Goal: Navigation & Orientation: Find specific page/section

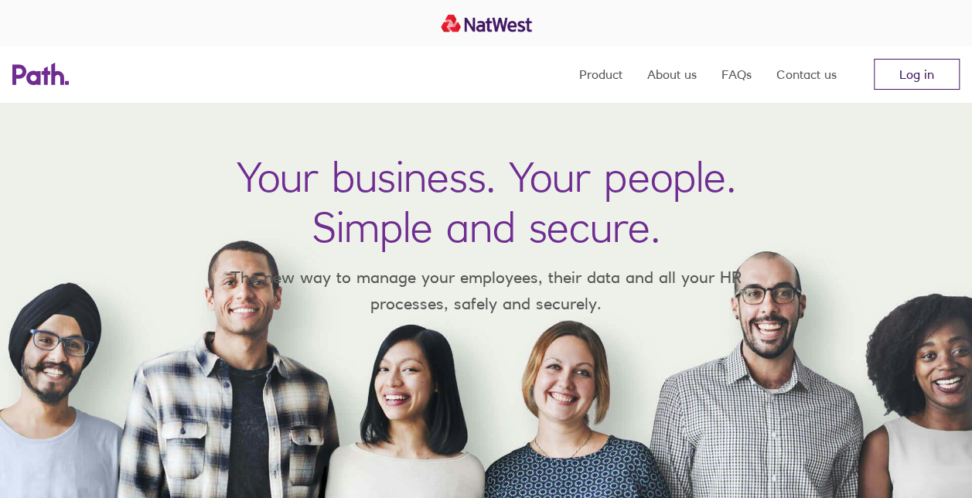
click at [930, 71] on link "Log in" at bounding box center [917, 74] width 86 height 31
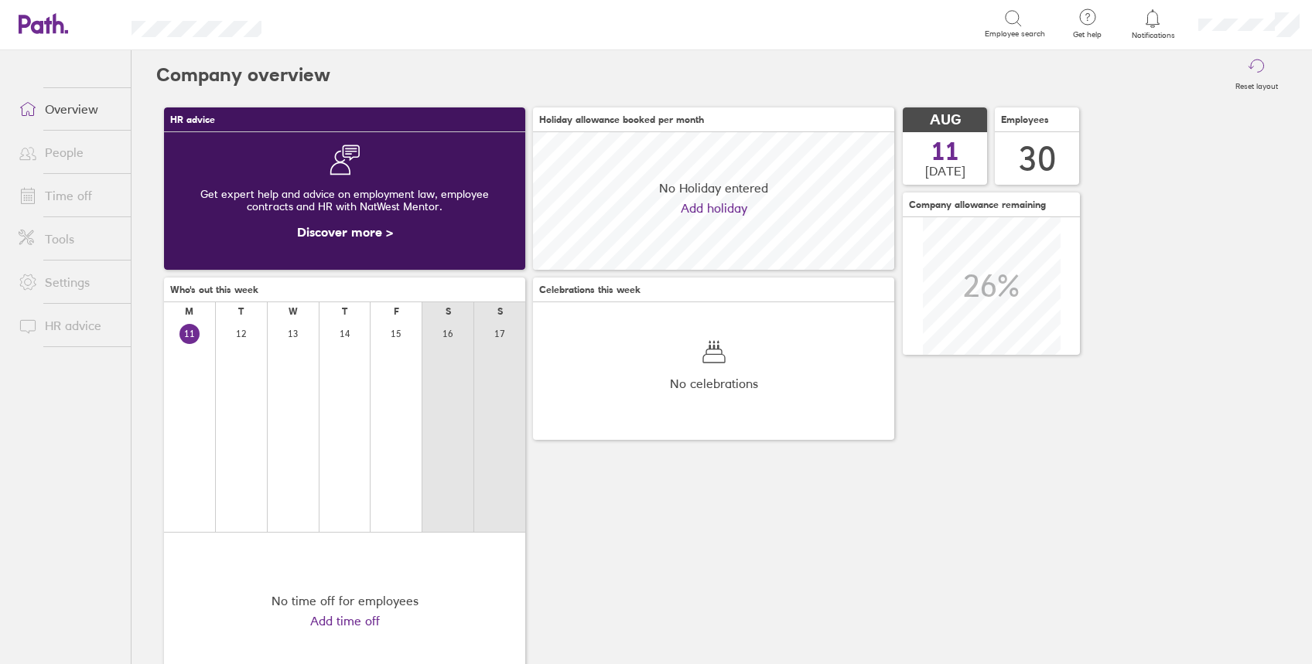
scroll to position [138, 361]
click at [74, 223] on link "Tools" at bounding box center [68, 238] width 125 height 31
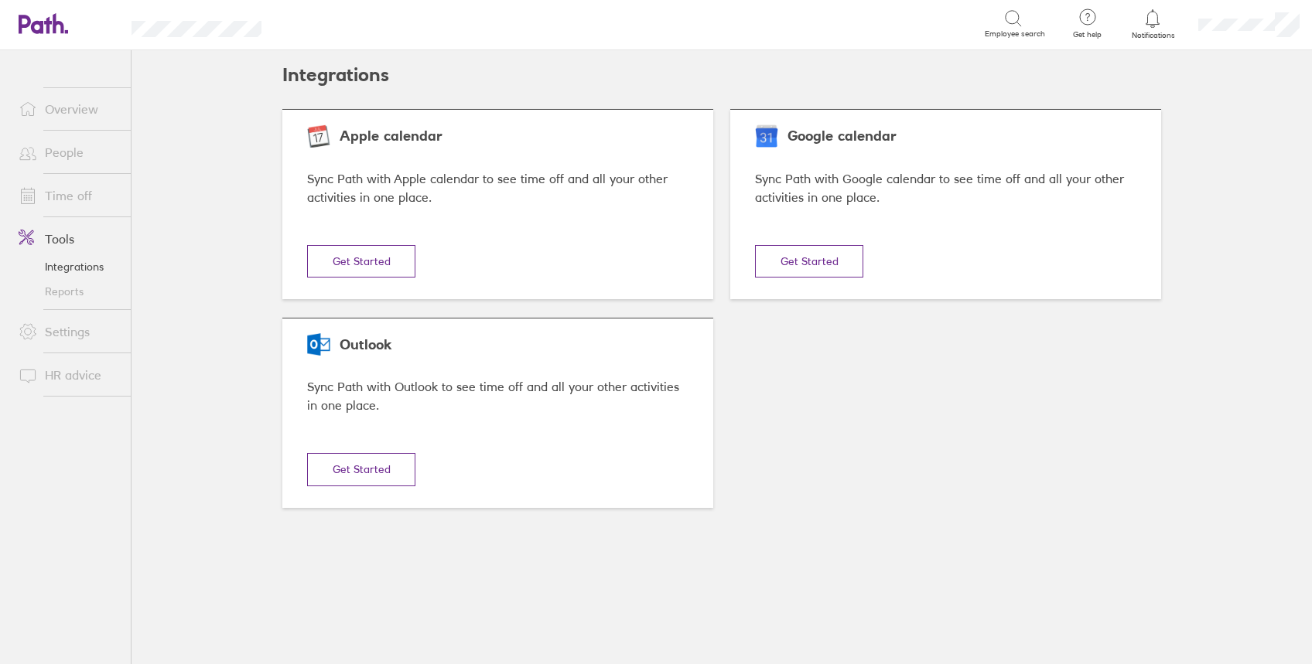
click at [80, 194] on link "Time off" at bounding box center [68, 195] width 125 height 31
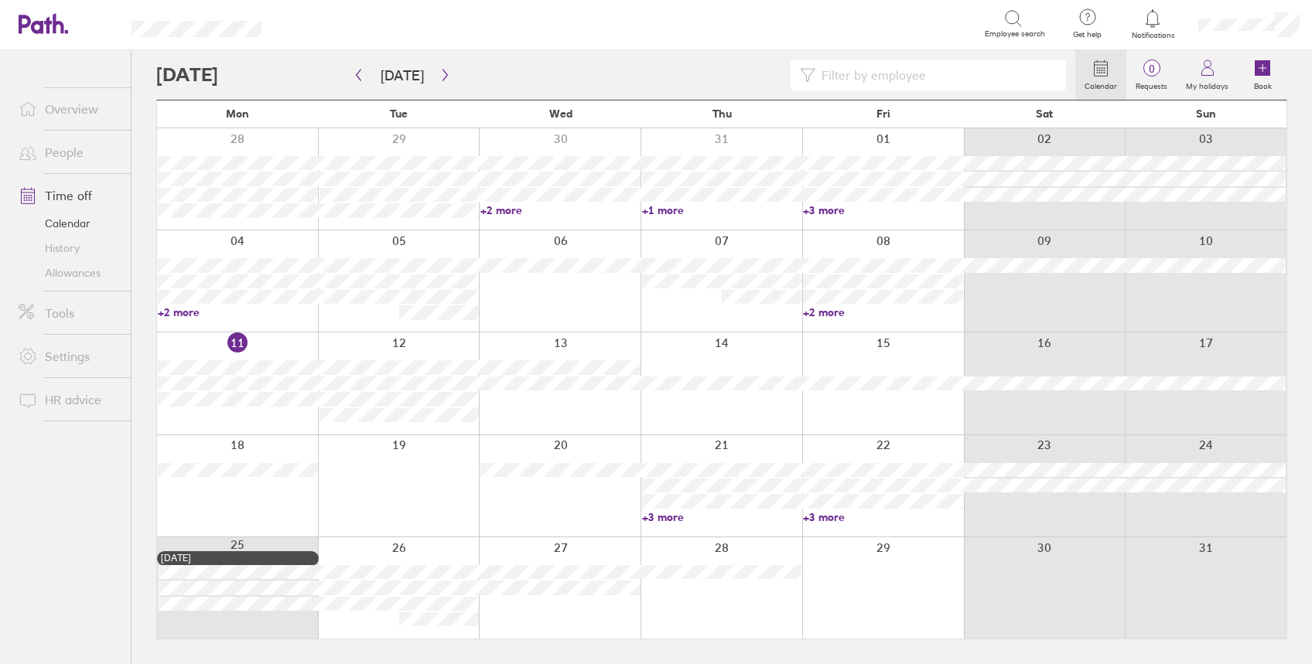
click at [76, 269] on link "Allowances" at bounding box center [68, 273] width 125 height 25
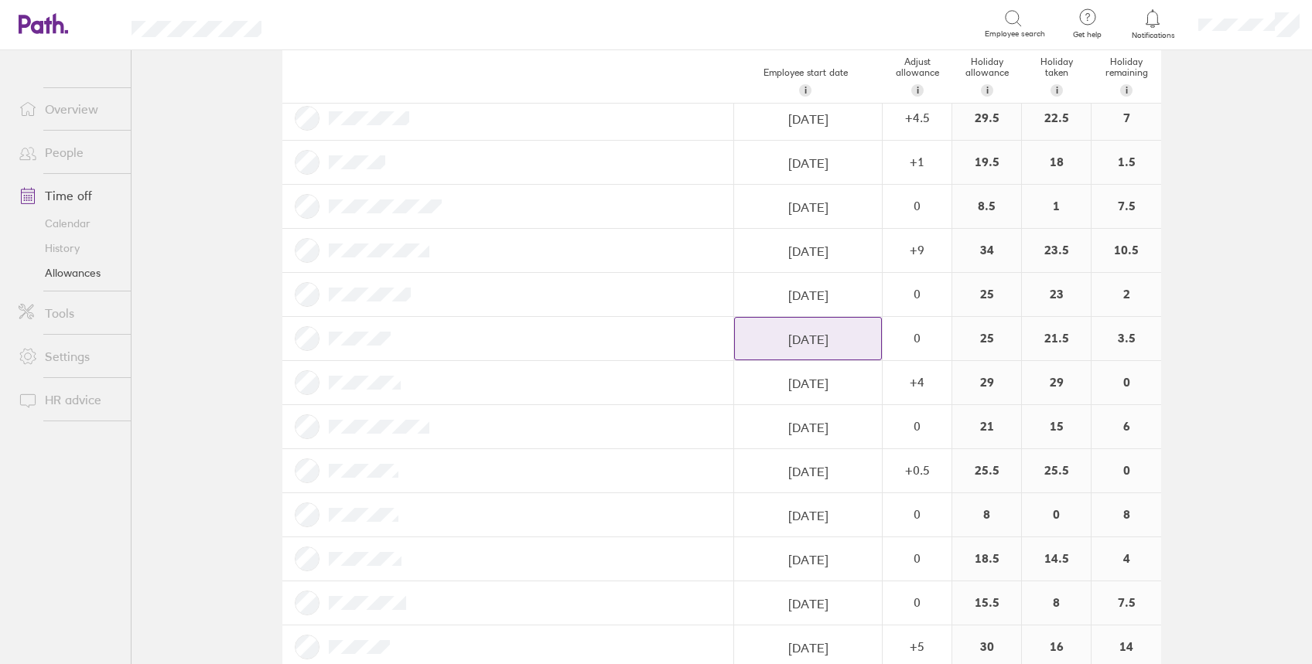
scroll to position [412, 0]
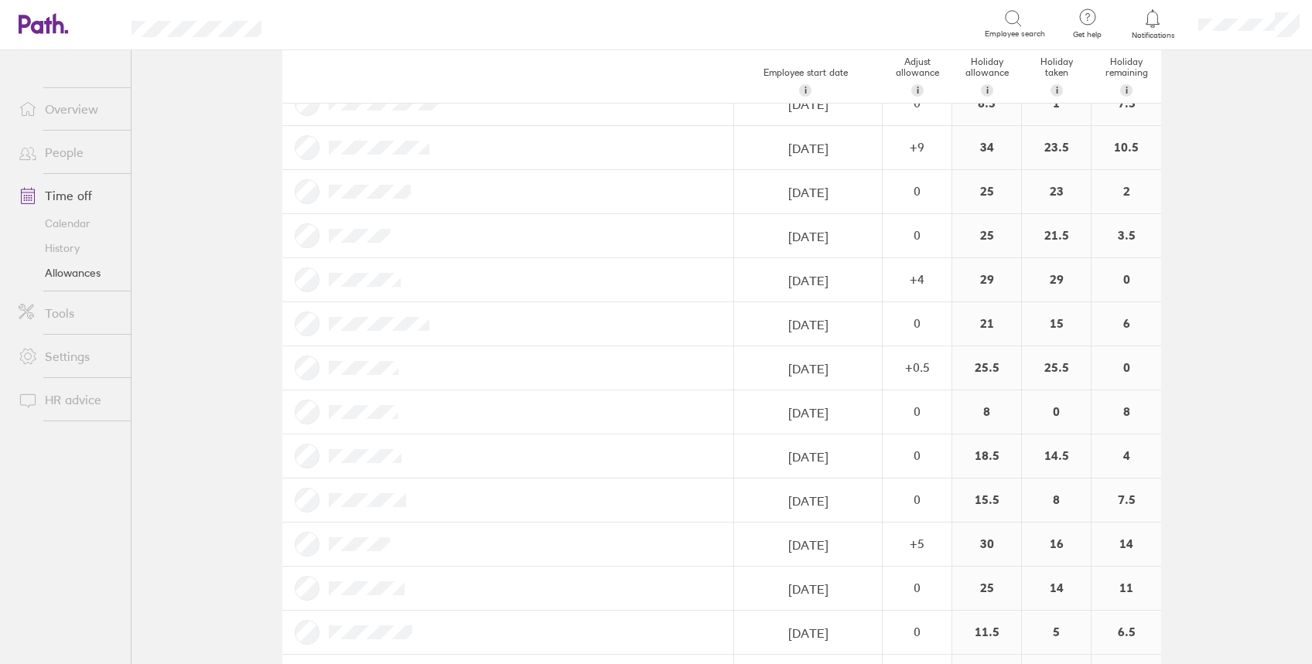
click at [75, 107] on link "Overview" at bounding box center [68, 109] width 125 height 31
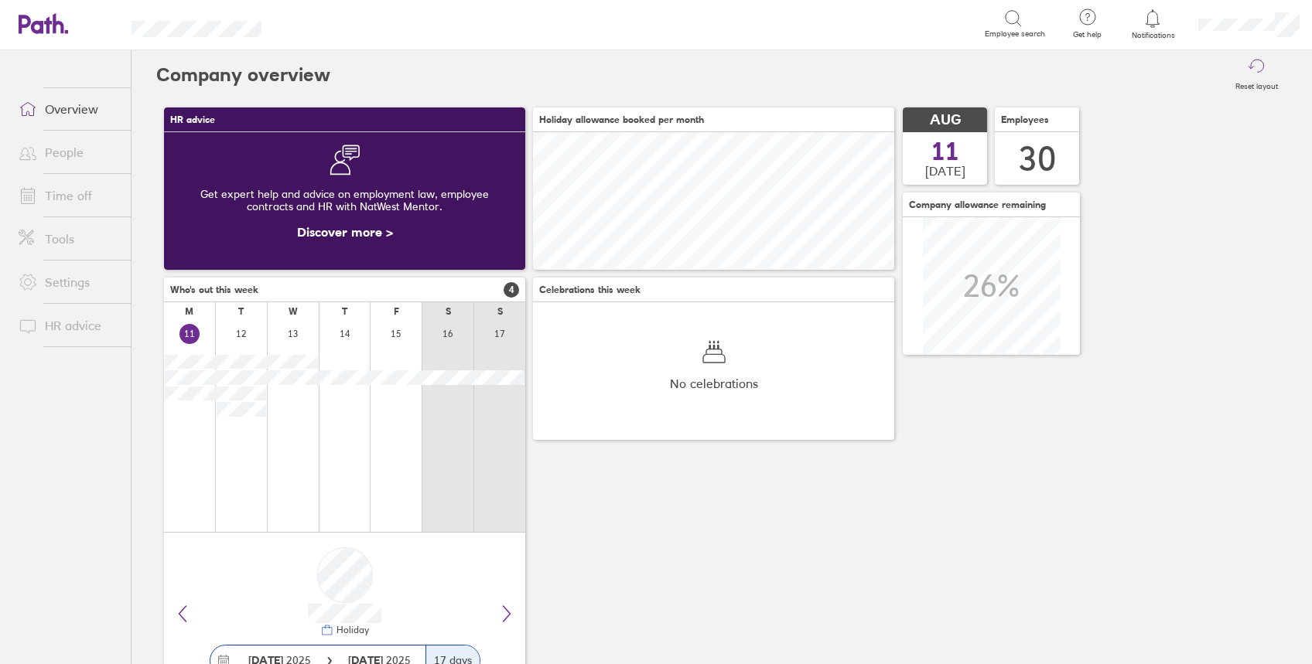
scroll to position [138, 361]
